Goal: Find contact information: Obtain details needed to contact an individual or organization

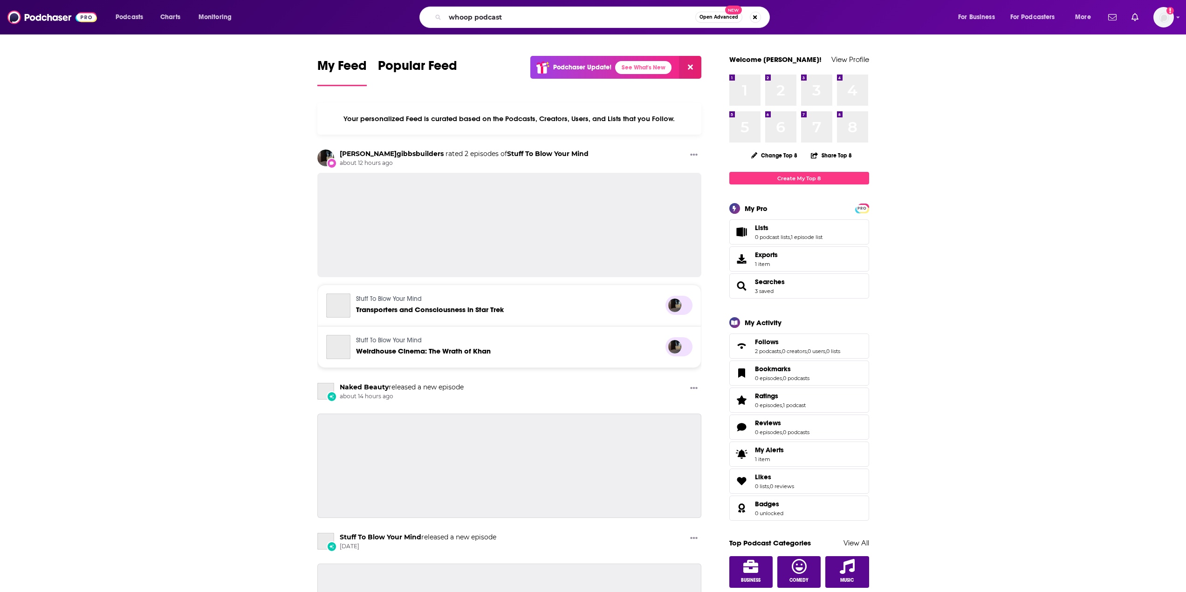
type input "whoop podcast"
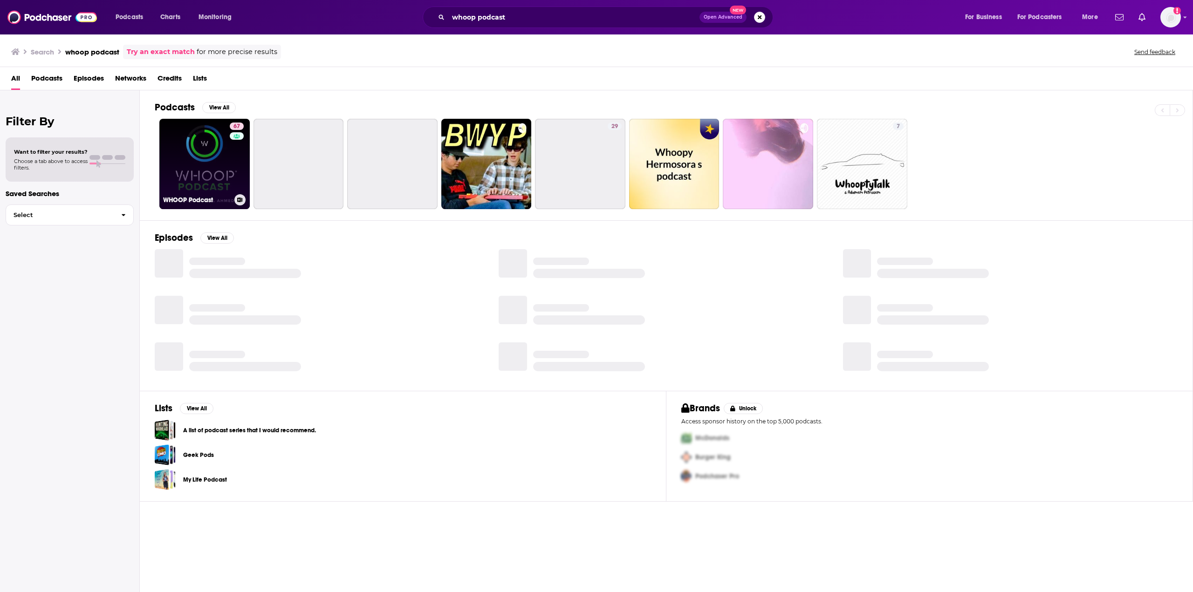
click at [197, 152] on link "67 WHOOP Podcast" at bounding box center [204, 164] width 90 height 90
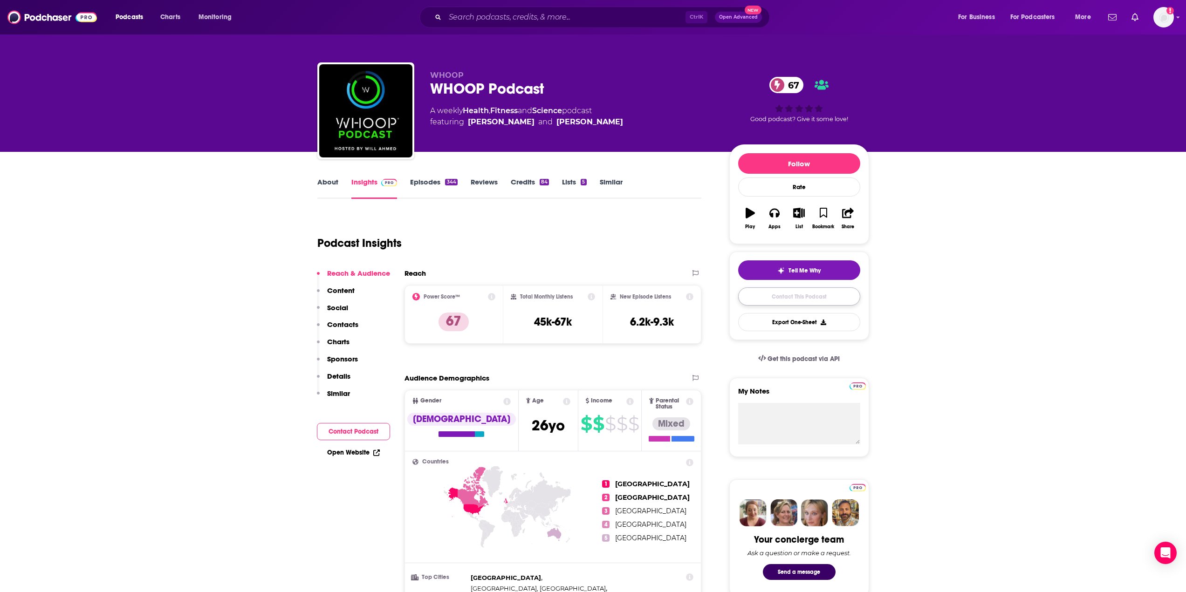
click at [797, 297] on link "Contact This Podcast" at bounding box center [799, 297] width 122 height 18
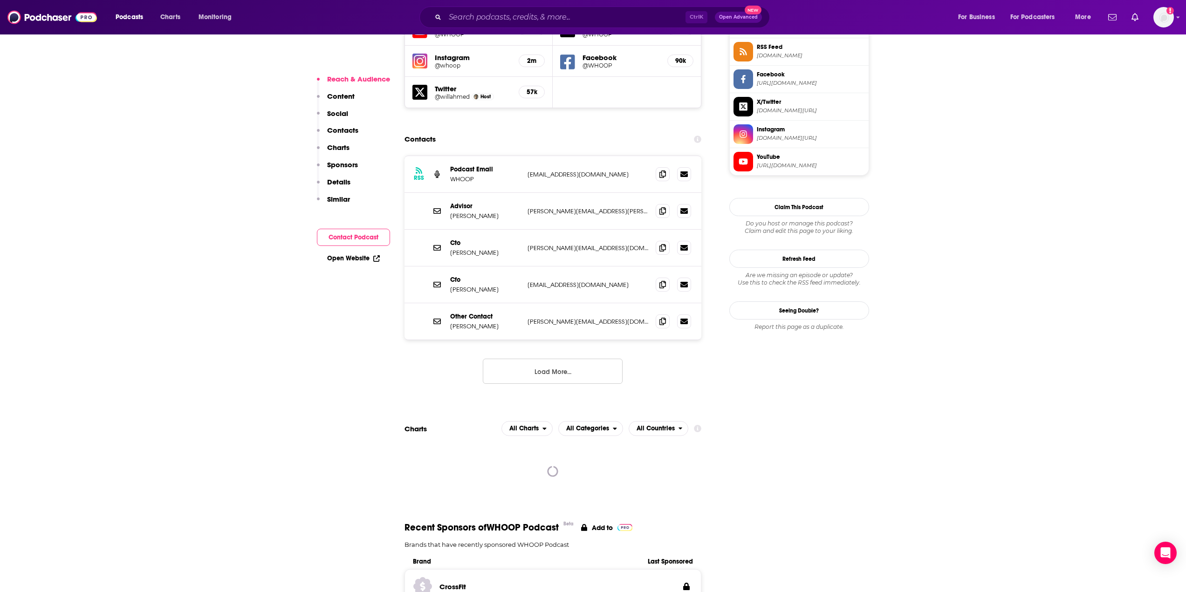
scroll to position [845, 0]
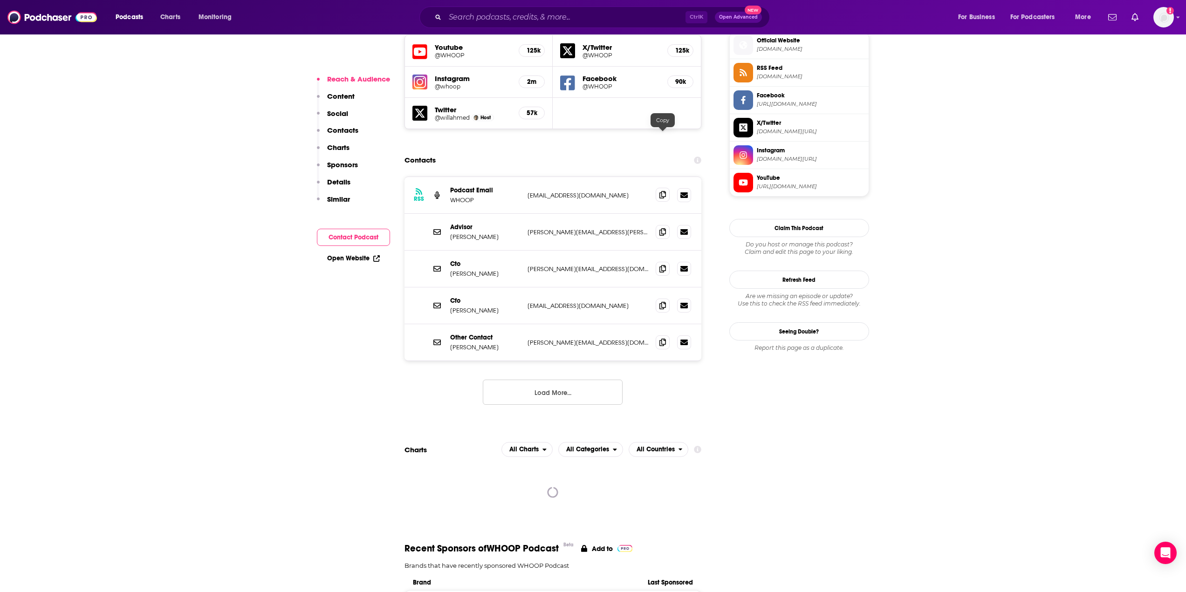
click at [663, 191] on icon at bounding box center [663, 194] width 7 height 7
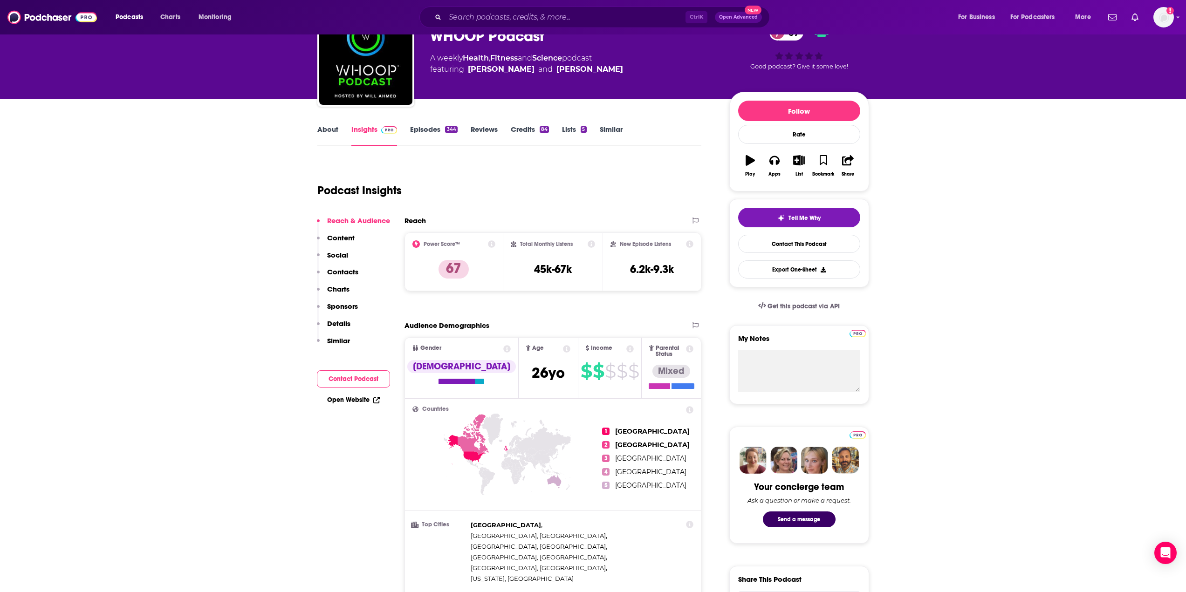
scroll to position [0, 0]
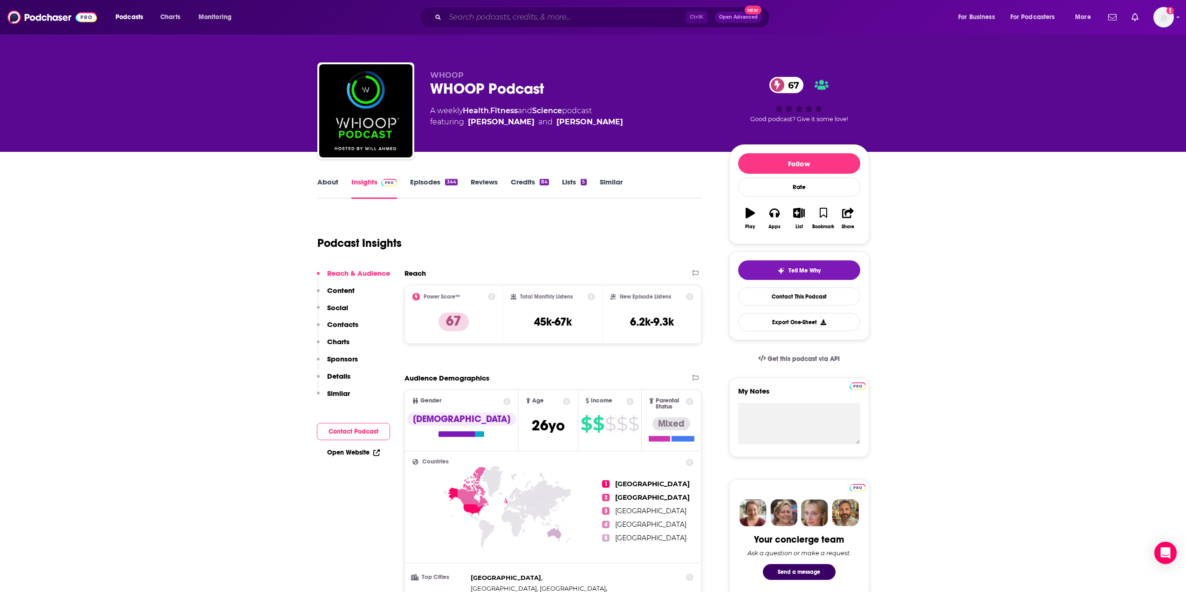
click at [545, 20] on input "Search podcasts, credits, & more..." at bounding box center [565, 17] width 241 height 15
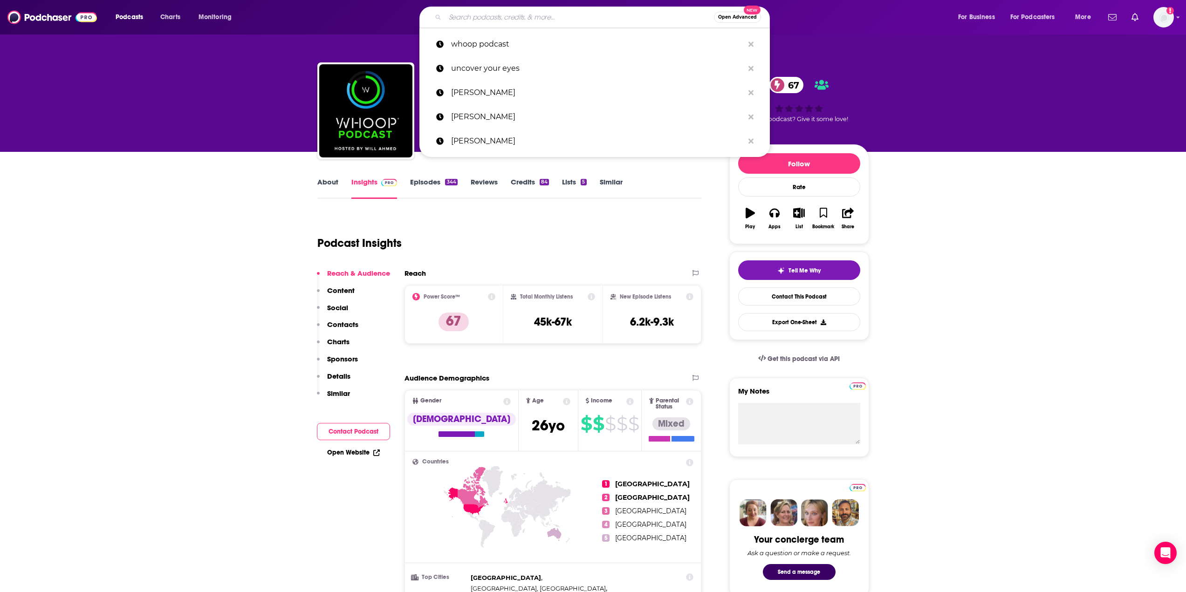
paste input "The [PERSON_NAME] Show"
type input "The [PERSON_NAME] Show"
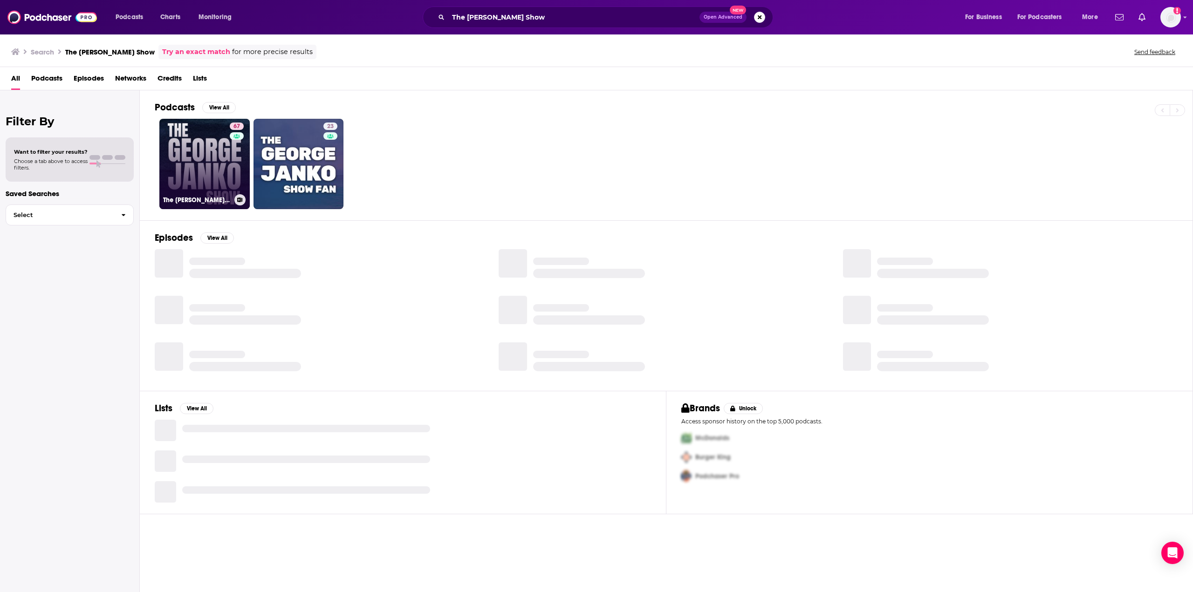
click at [196, 161] on link "67 The [PERSON_NAME] Show" at bounding box center [204, 164] width 90 height 90
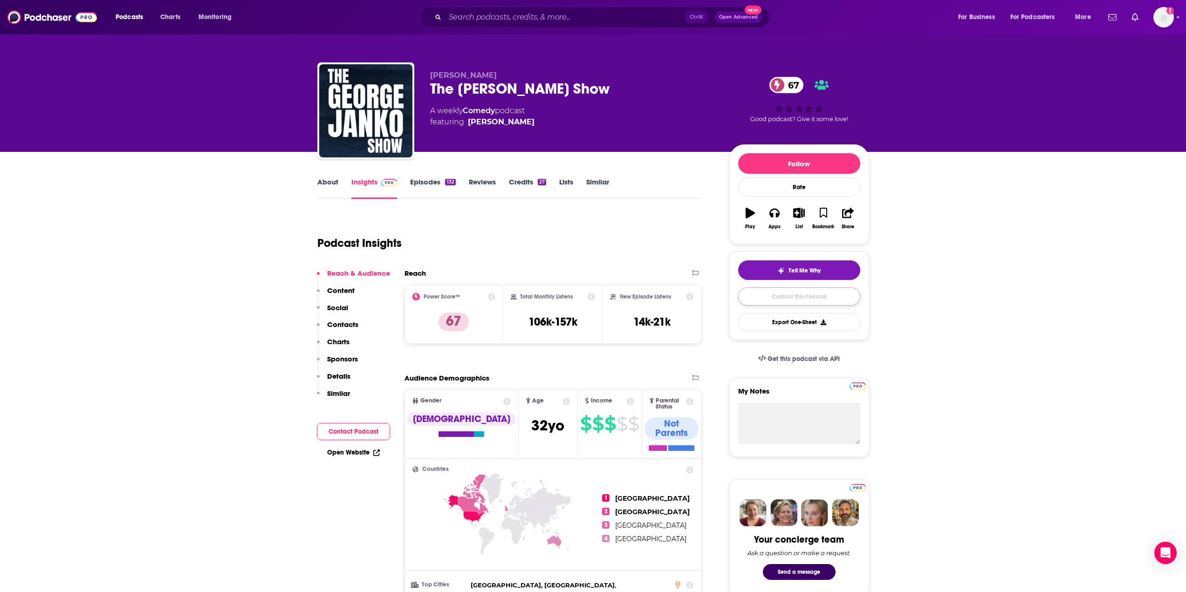
click at [785, 298] on link "Contact This Podcast" at bounding box center [799, 297] width 122 height 18
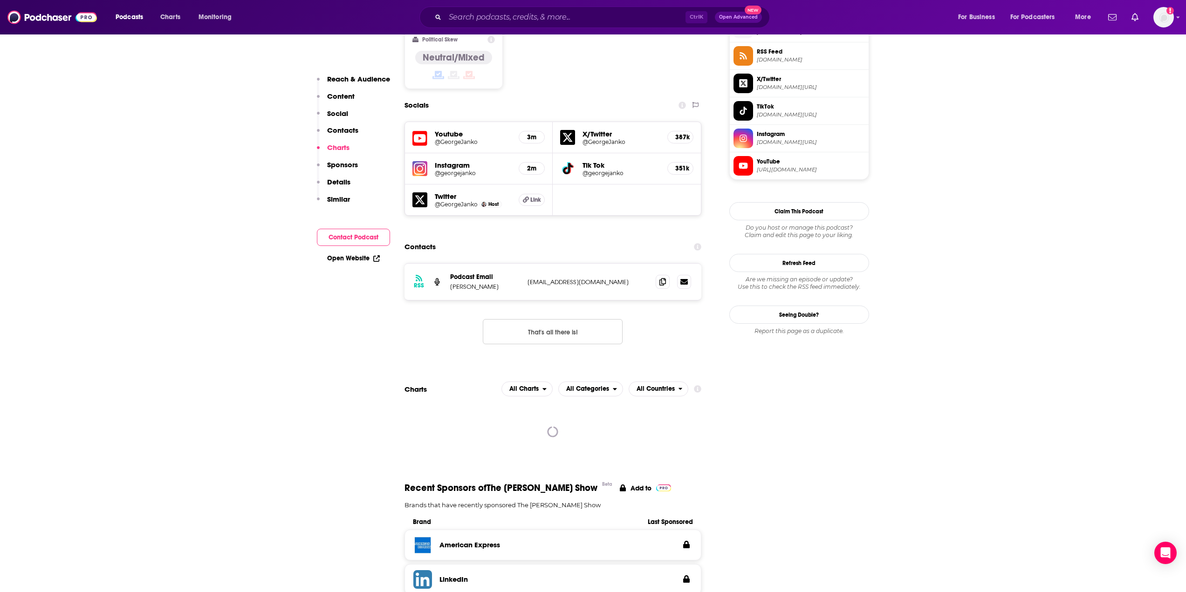
scroll to position [763, 0]
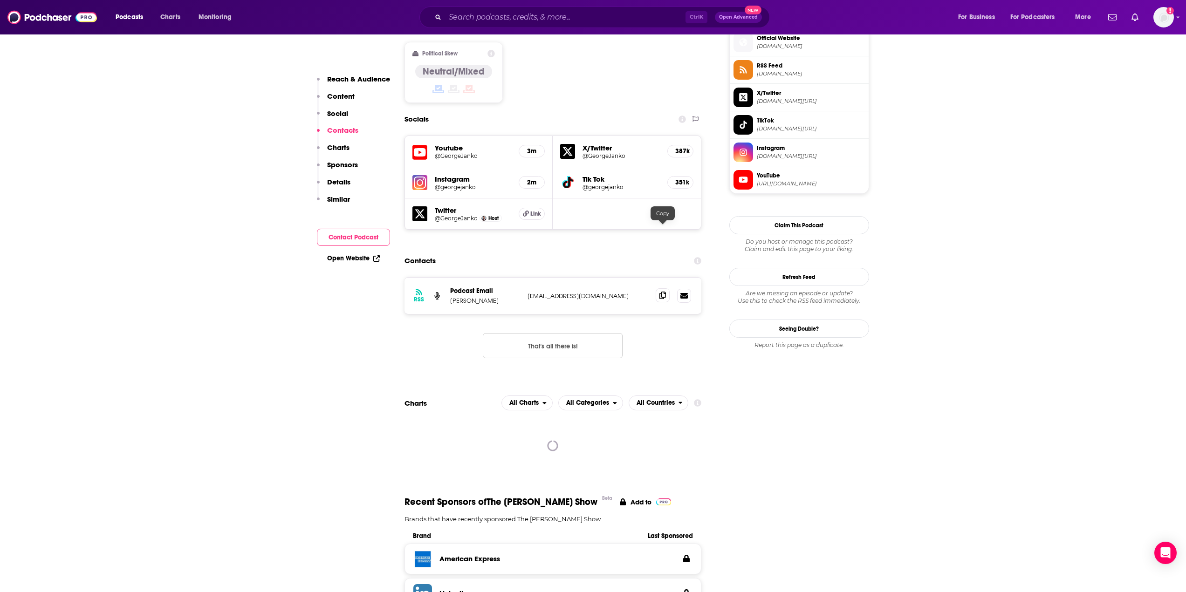
click at [667, 289] on span at bounding box center [663, 296] width 14 height 14
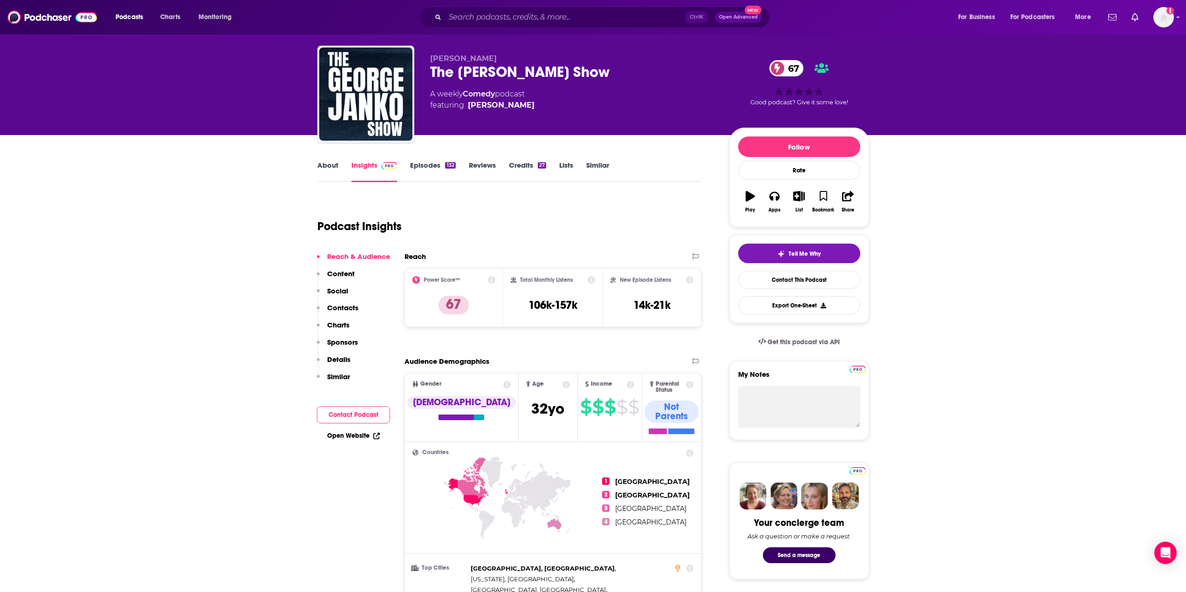
scroll to position [0, 0]
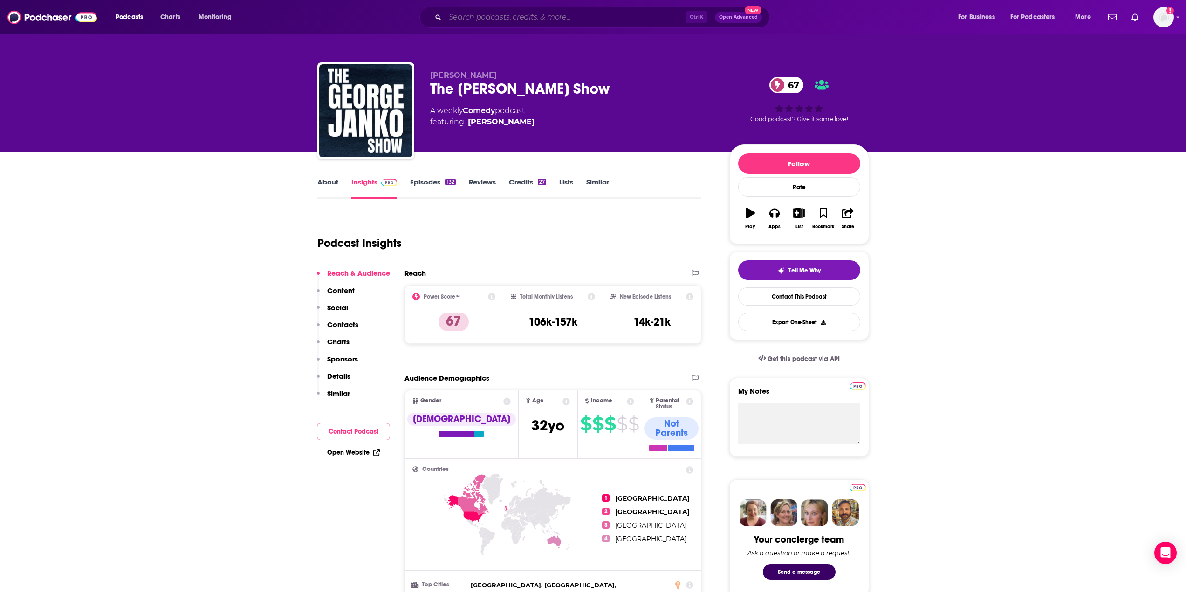
click at [469, 11] on input "Search podcasts, credits, & more..." at bounding box center [565, 17] width 241 height 15
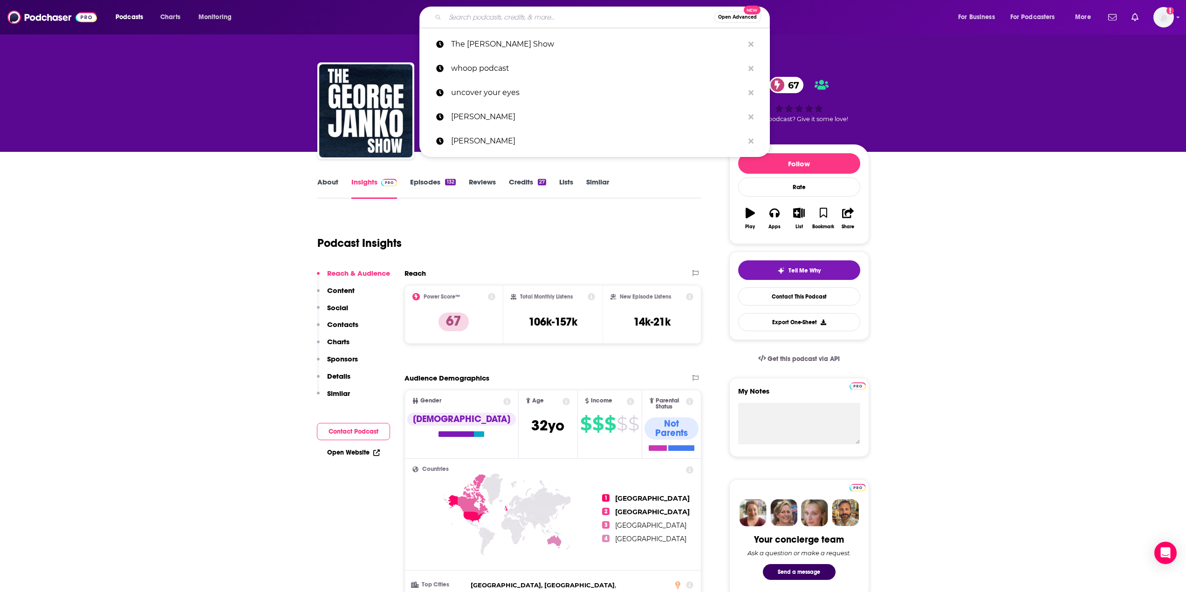
paste input "First Things THRST"
type input "First Things THRST"
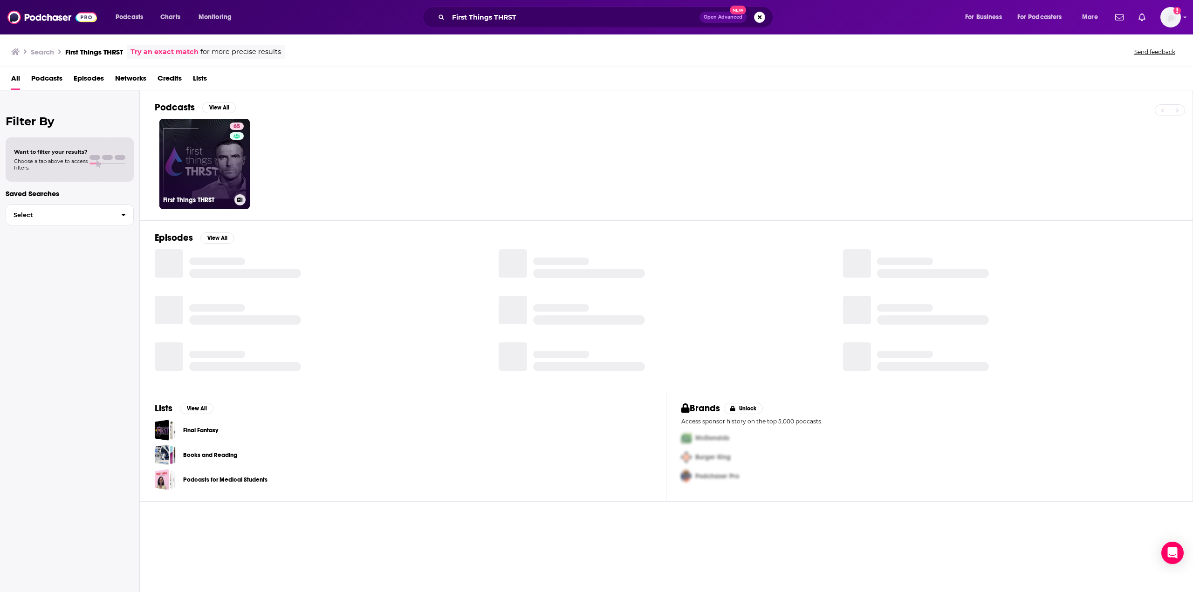
click at [201, 132] on link "65 First Things THRST" at bounding box center [204, 164] width 90 height 90
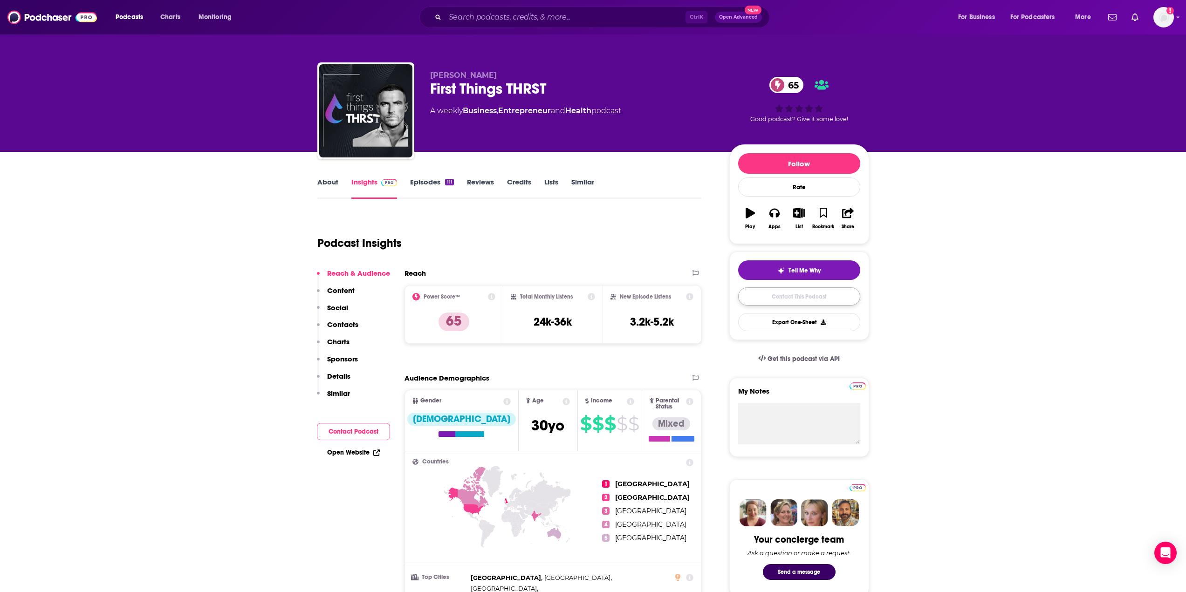
click at [812, 296] on link "Contact This Podcast" at bounding box center [799, 297] width 122 height 18
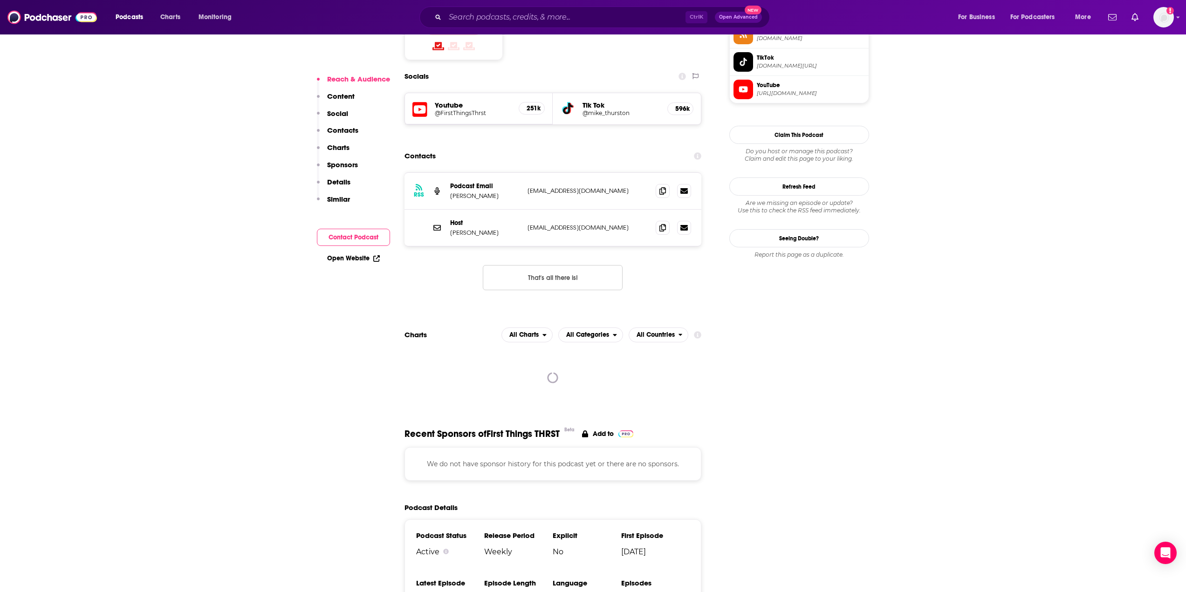
scroll to position [794, 0]
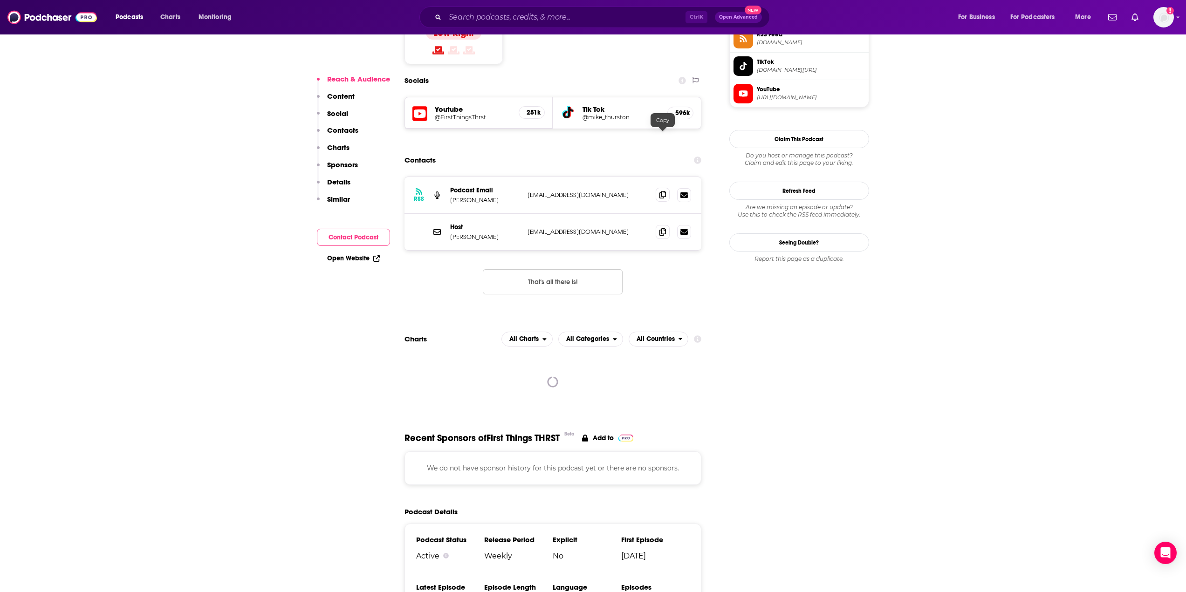
click at [657, 188] on span at bounding box center [663, 195] width 14 height 14
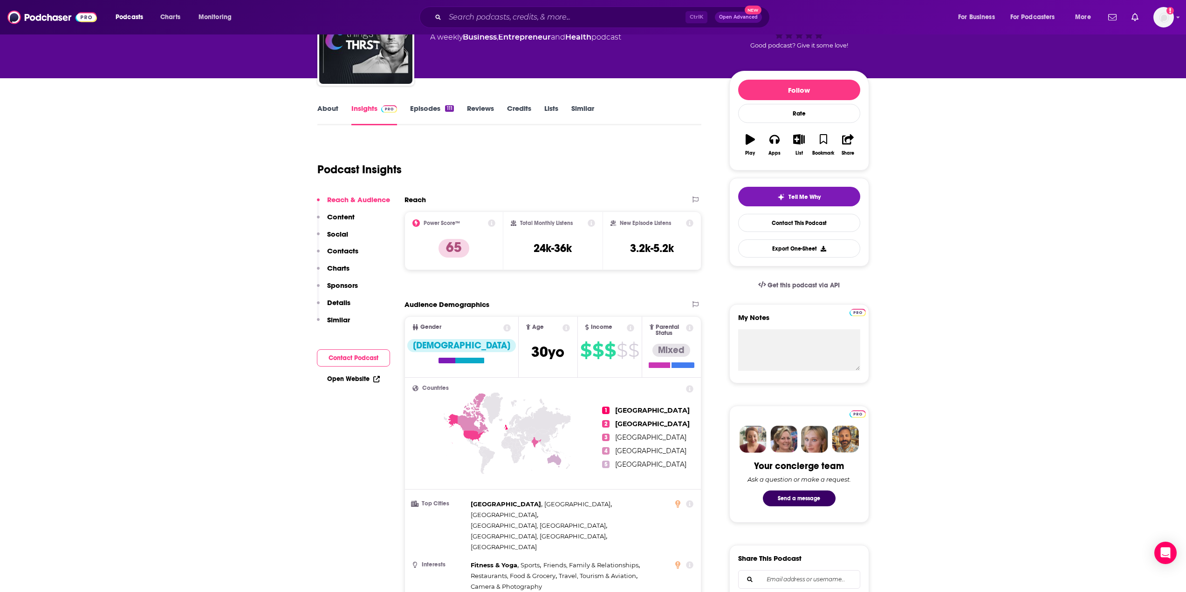
scroll to position [0, 0]
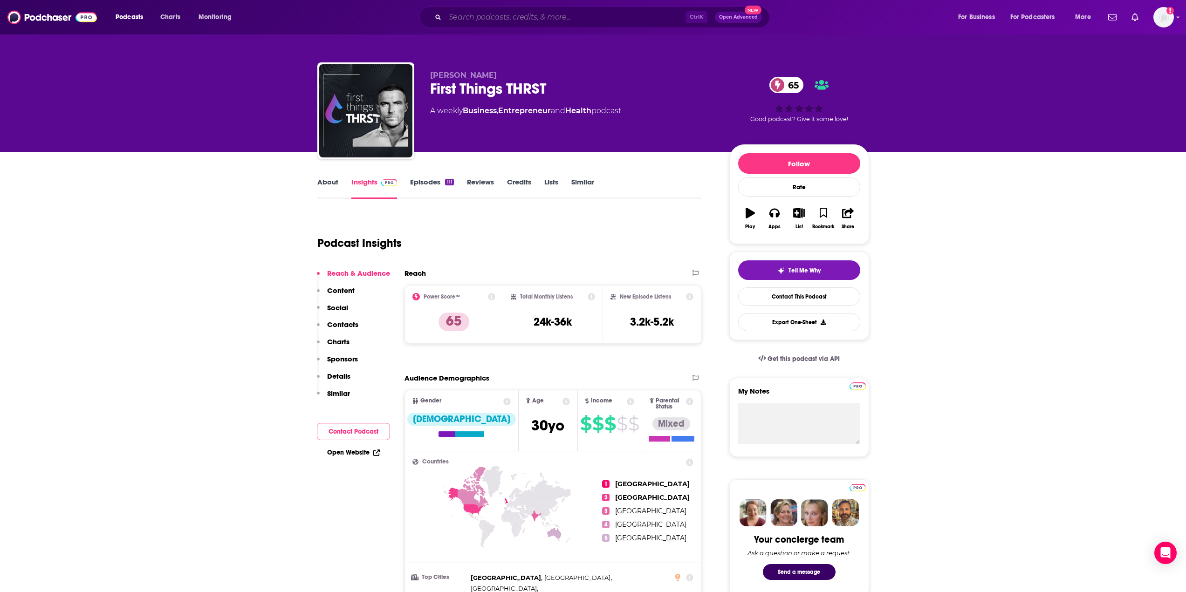
click at [471, 20] on input "Search podcasts, credits, & more..." at bounding box center [565, 17] width 241 height 15
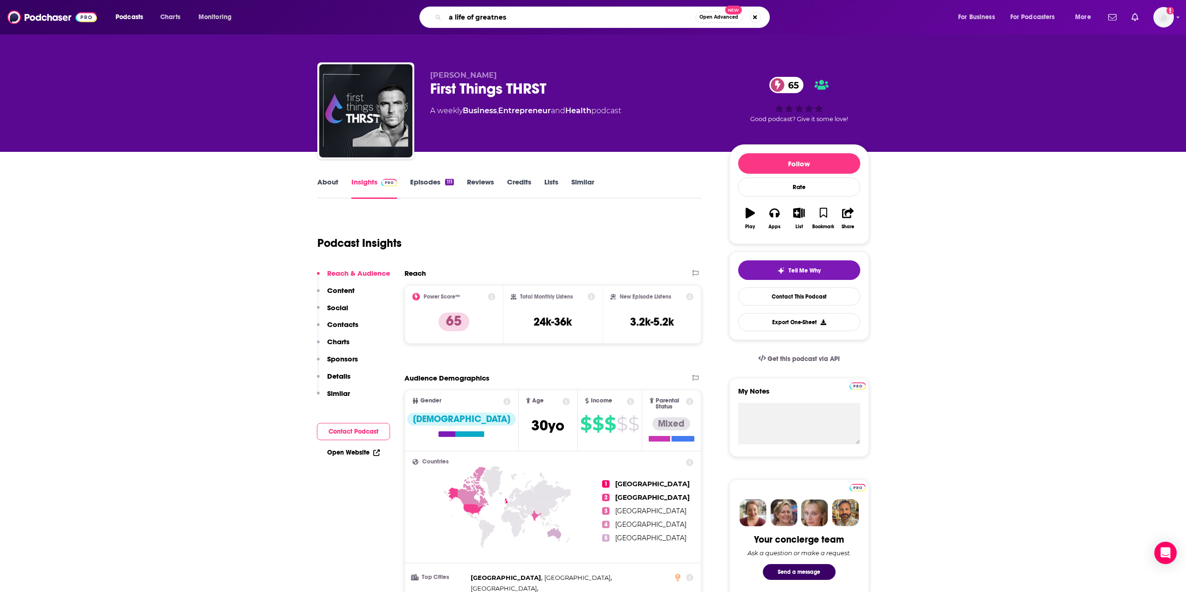
type input "a life of greatness"
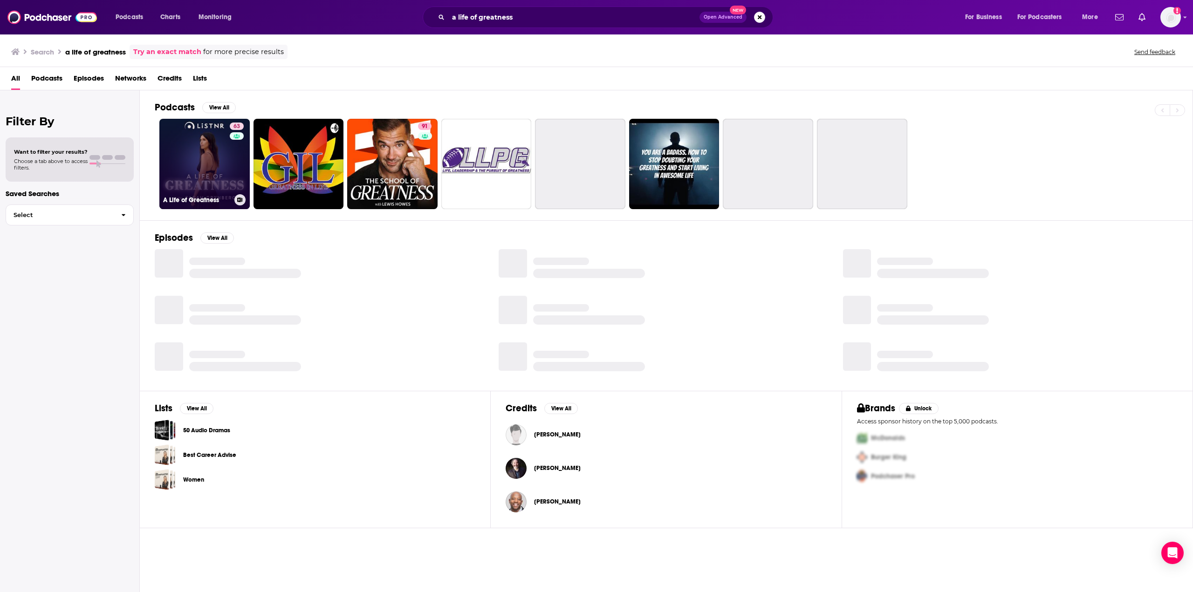
click at [222, 144] on link "63 A Life of Greatness" at bounding box center [204, 164] width 90 height 90
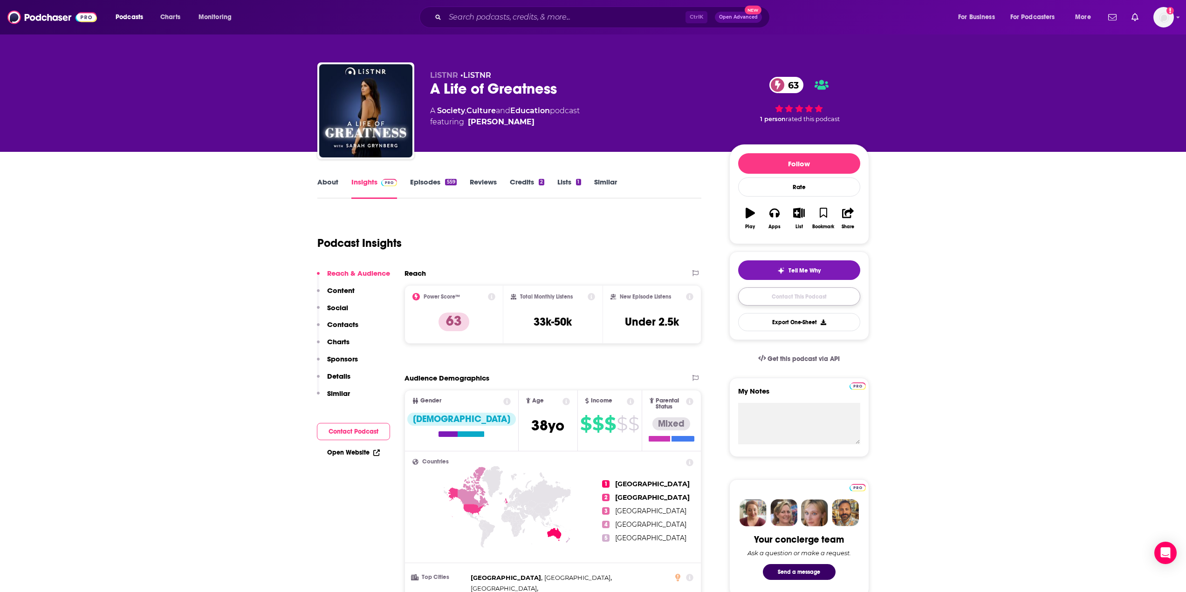
click at [780, 296] on link "Contact This Podcast" at bounding box center [799, 297] width 122 height 18
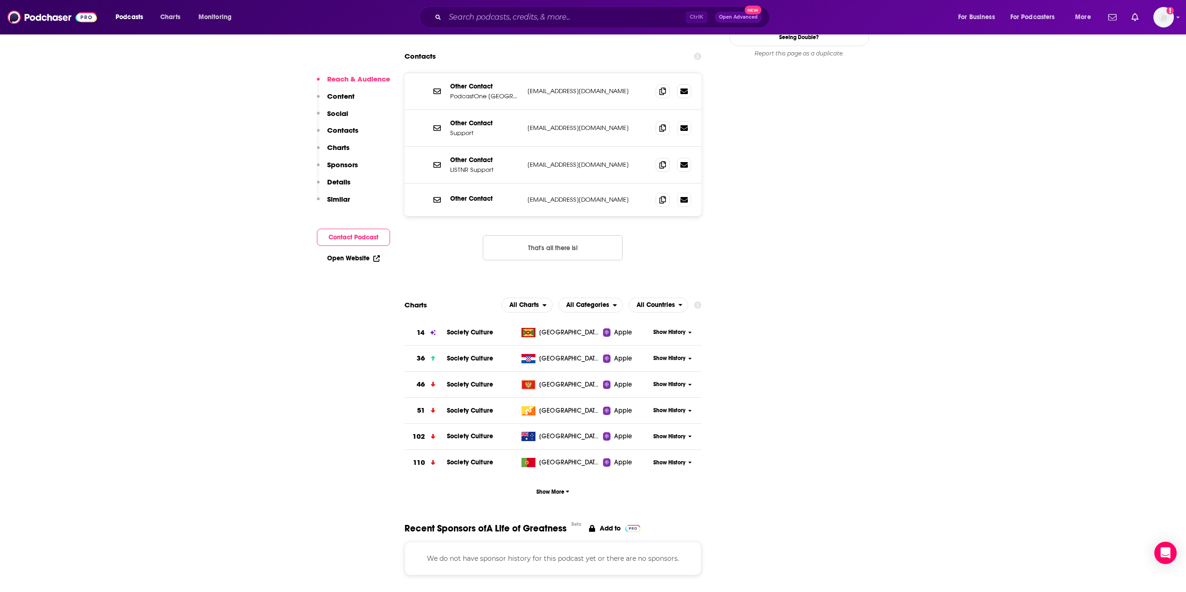
scroll to position [711, 0]
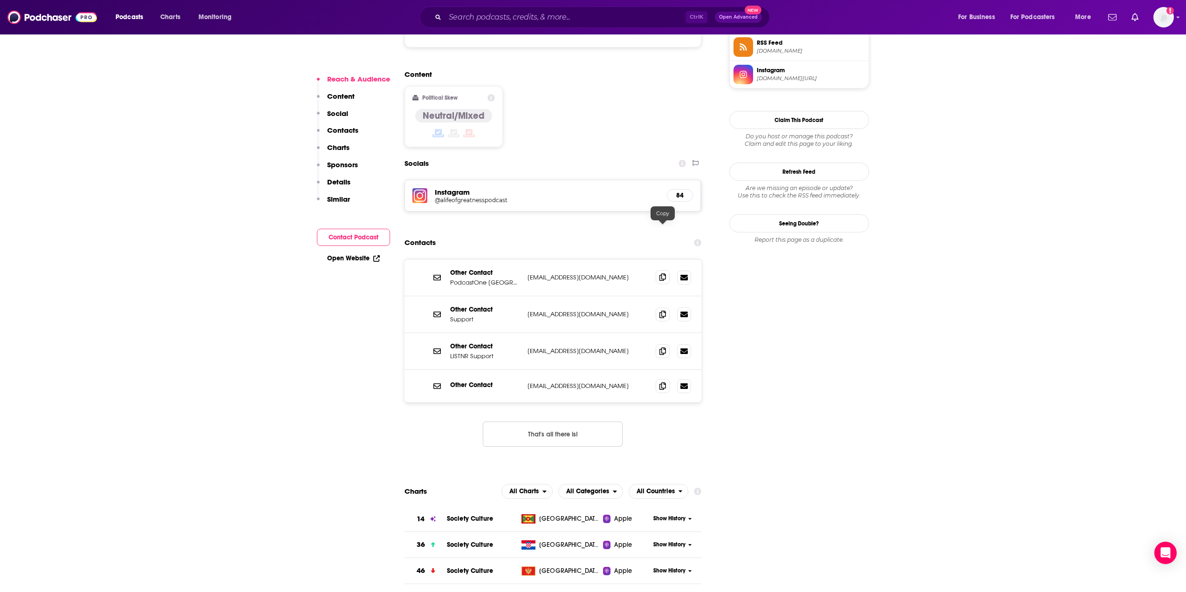
click at [659, 270] on span at bounding box center [663, 277] width 14 height 14
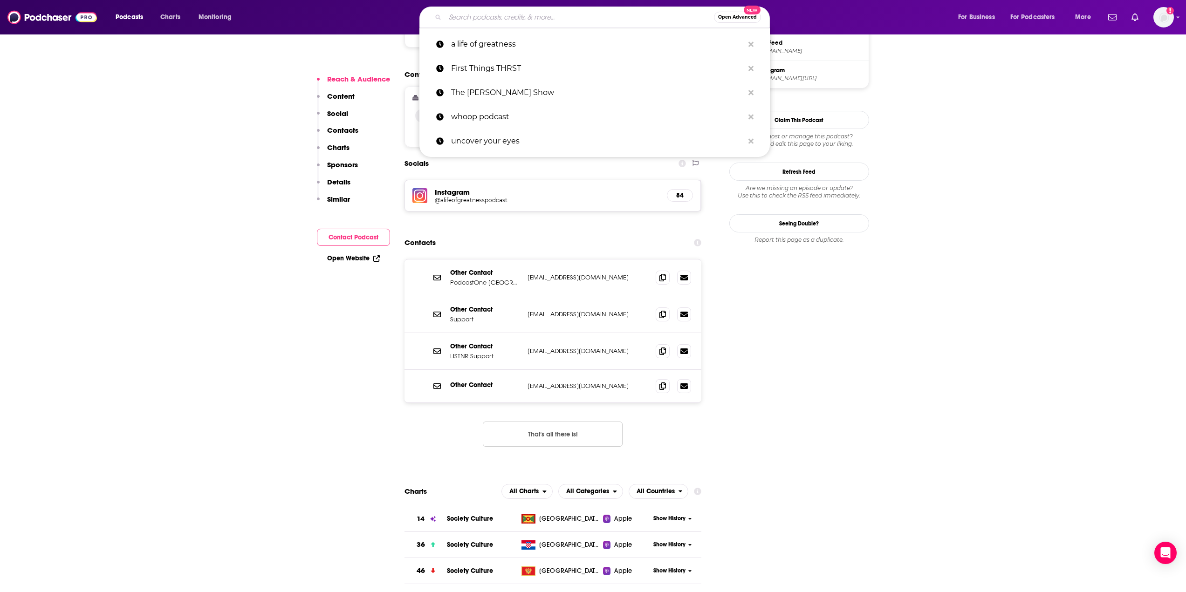
click at [487, 13] on input "Search podcasts, credits, & more..." at bounding box center [579, 17] width 269 height 15
paste input "Hurt to Healing"
type input "Hurt to Healing"
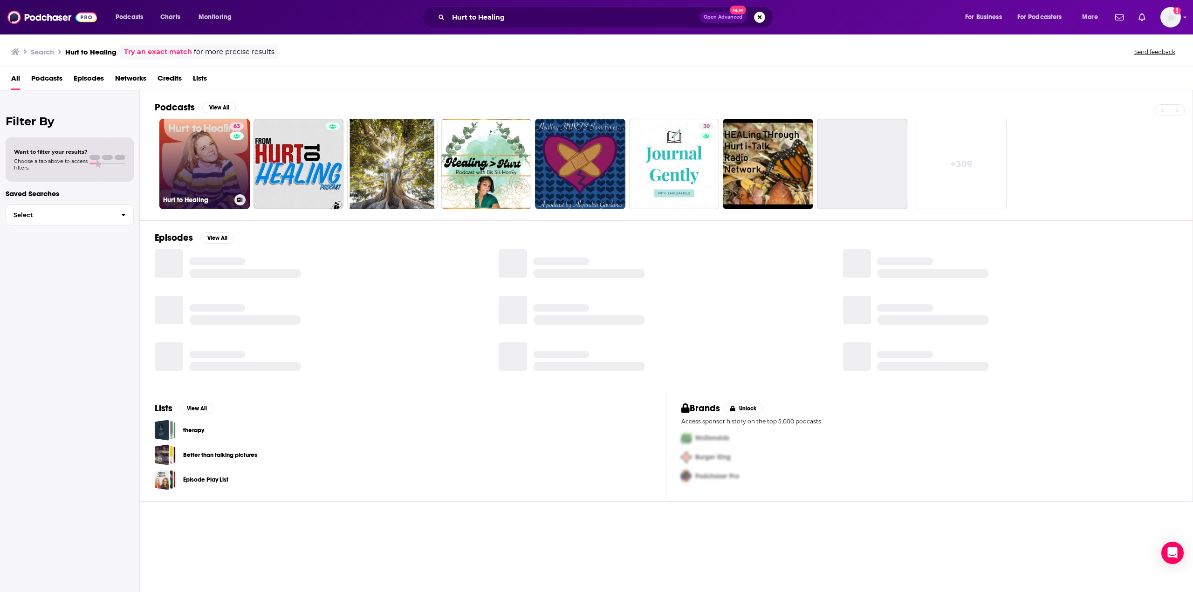
click at [213, 143] on link "63 Hurt to Healing" at bounding box center [204, 164] width 90 height 90
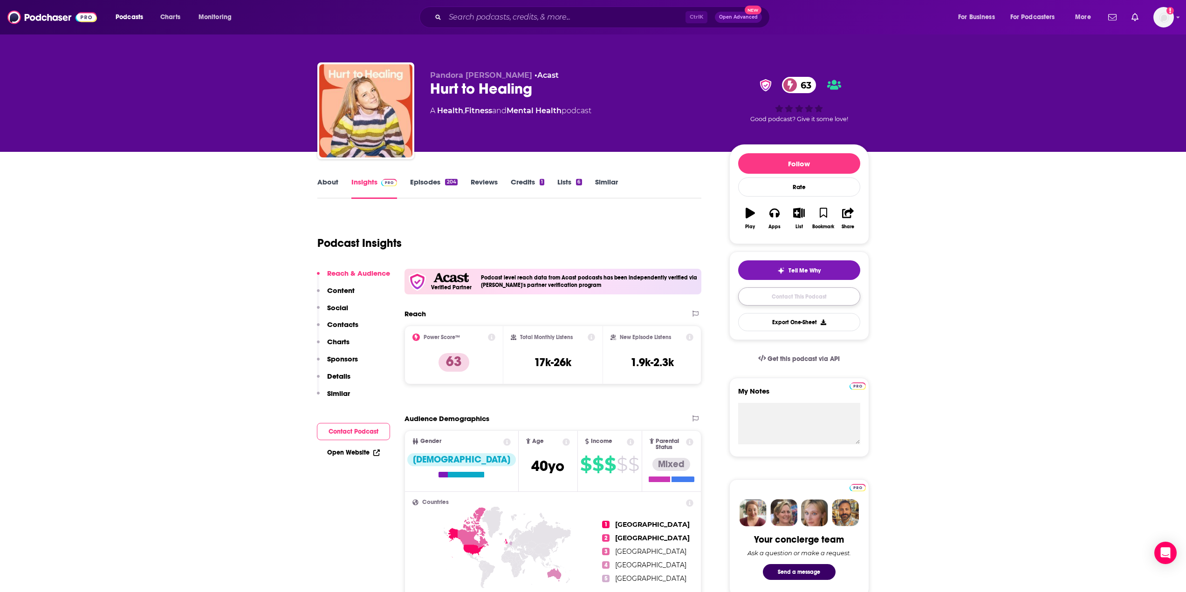
click at [787, 298] on link "Contact This Podcast" at bounding box center [799, 297] width 122 height 18
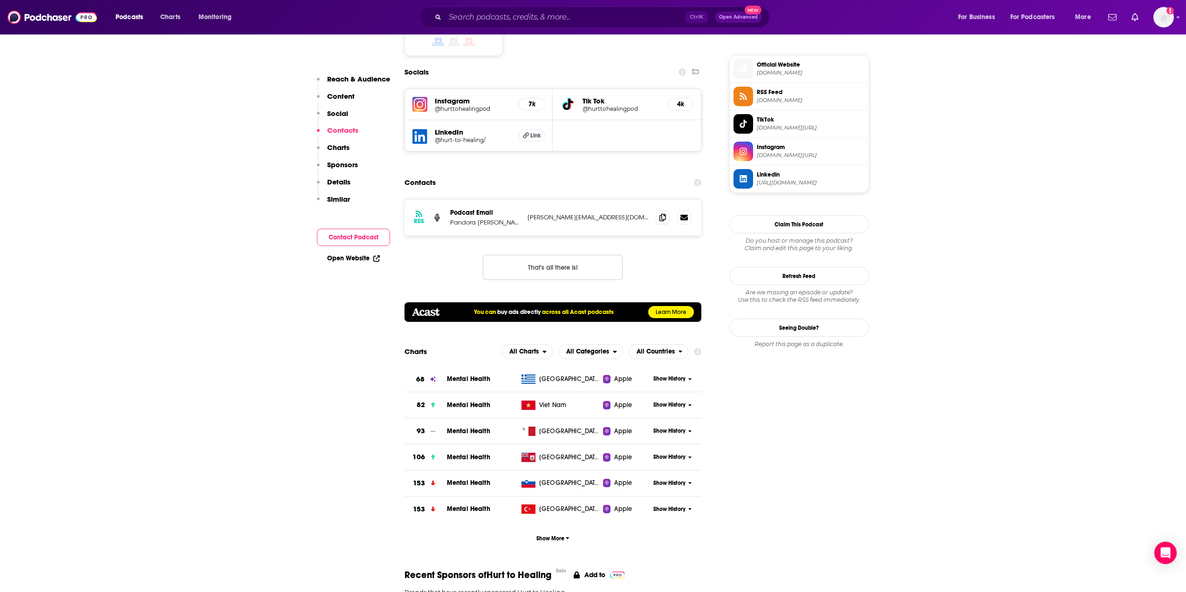
scroll to position [819, 0]
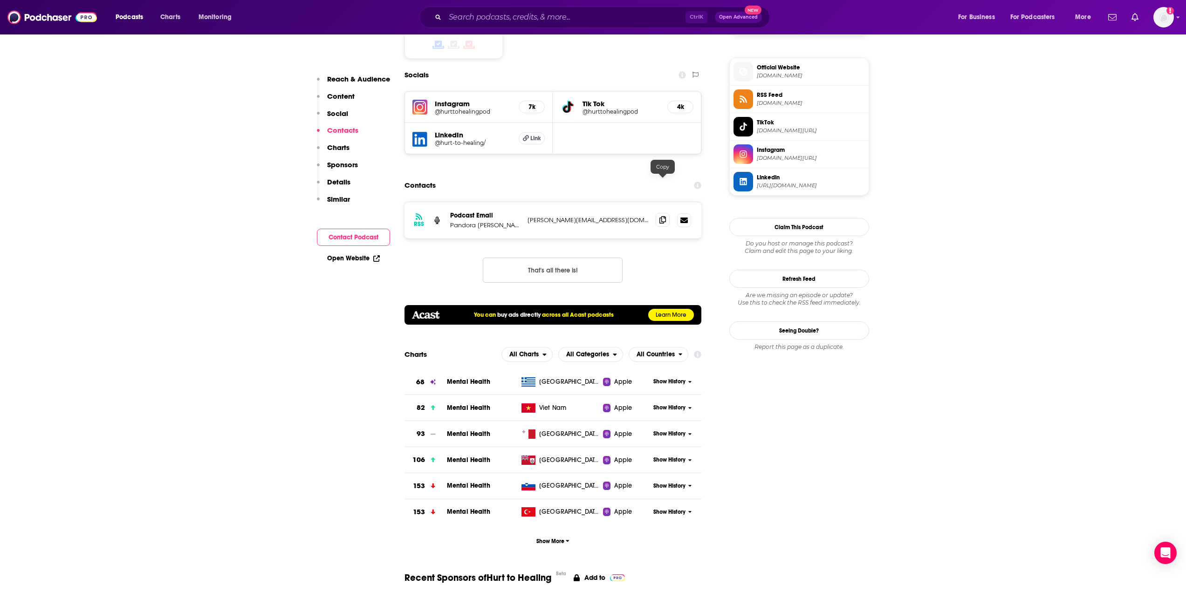
click at [663, 216] on icon at bounding box center [663, 219] width 7 height 7
